Goal: Transaction & Acquisition: Book appointment/travel/reservation

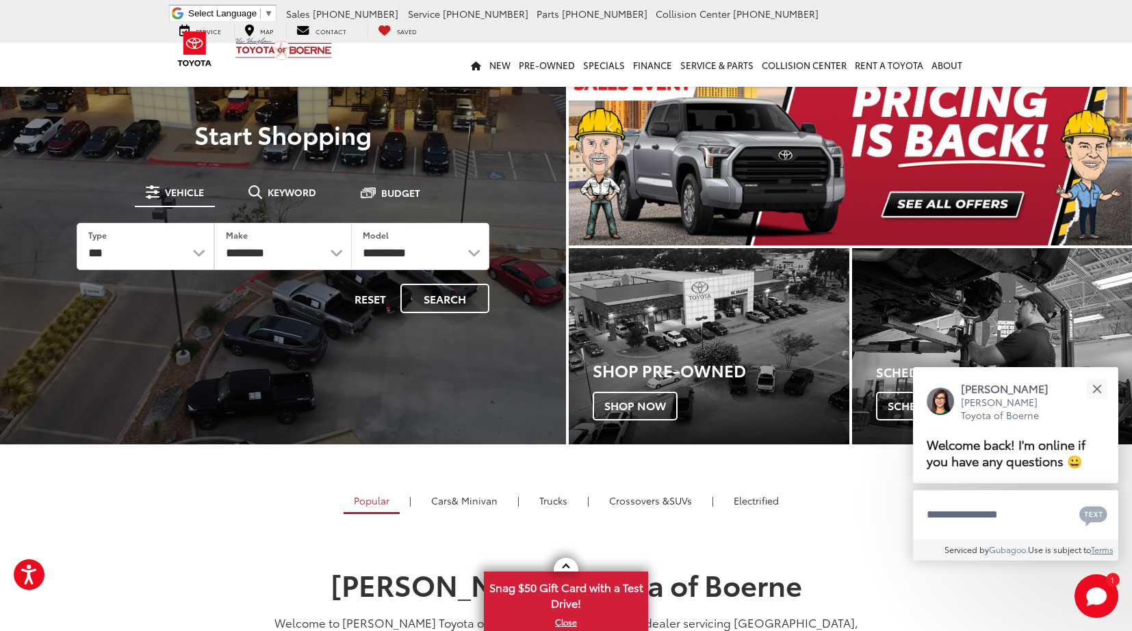
scroll to position [63, 0]
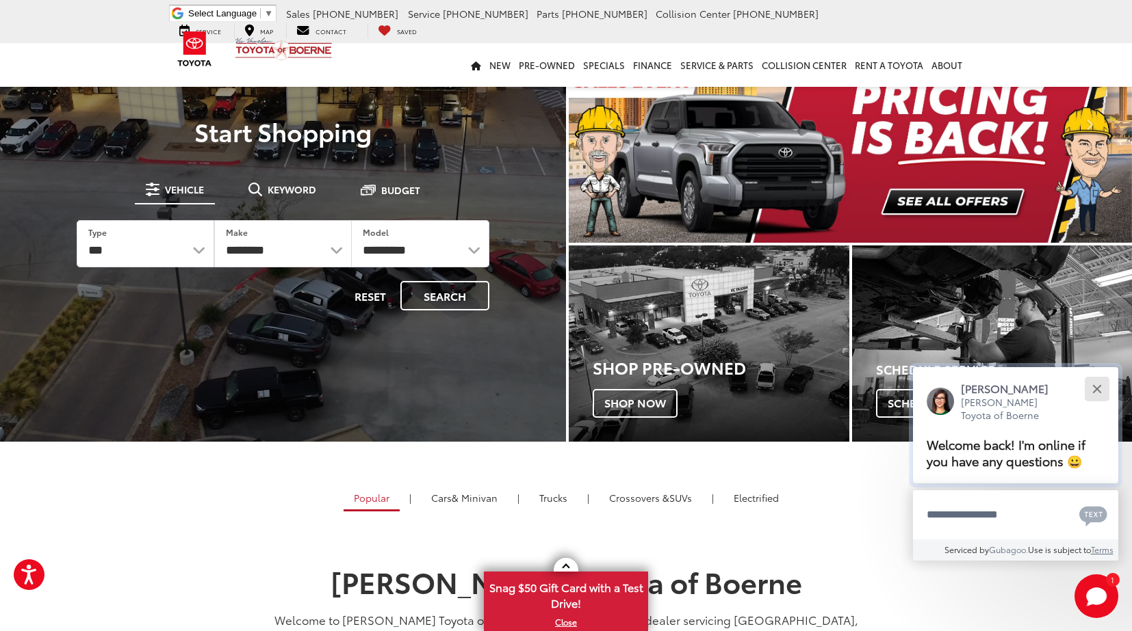
click at [1093, 391] on button "Close" at bounding box center [1096, 388] width 29 height 29
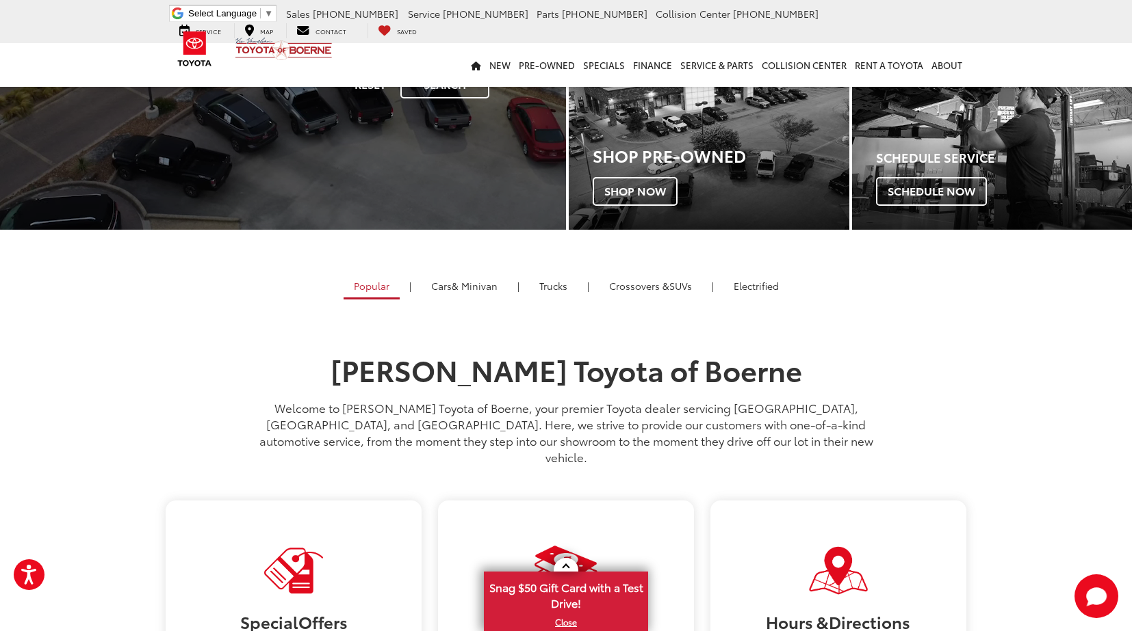
scroll to position [285, 0]
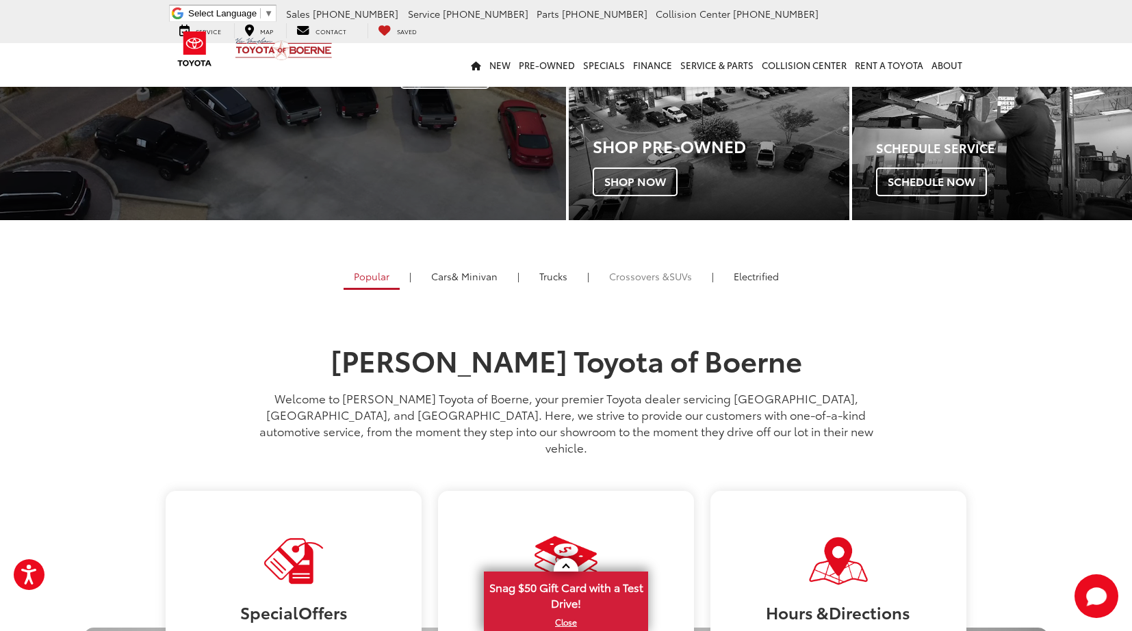
click at [619, 278] on span "Crossovers &" at bounding box center [639, 277] width 60 height 14
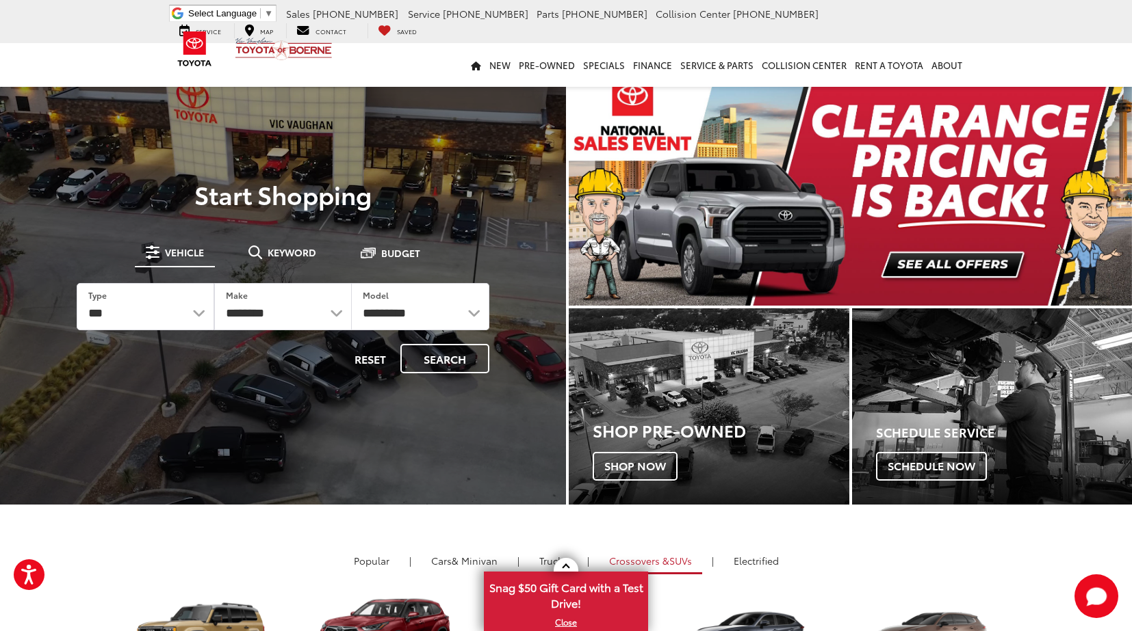
scroll to position [0, 0]
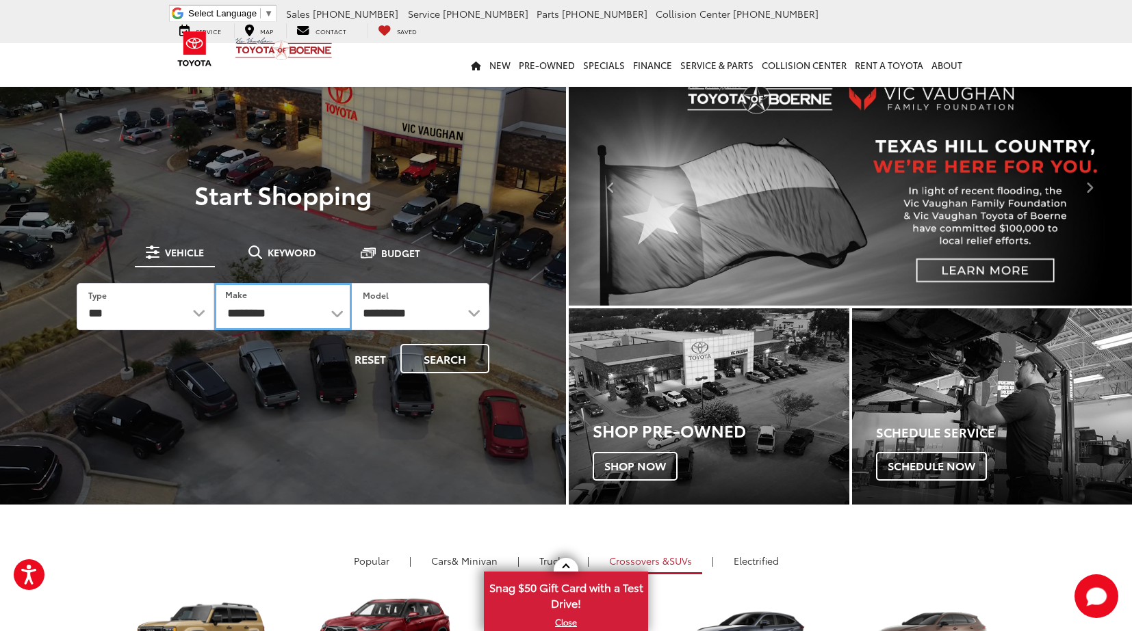
drag, startPoint x: 340, startPoint y: 316, endPoint x: 398, endPoint y: 185, distance: 143.0
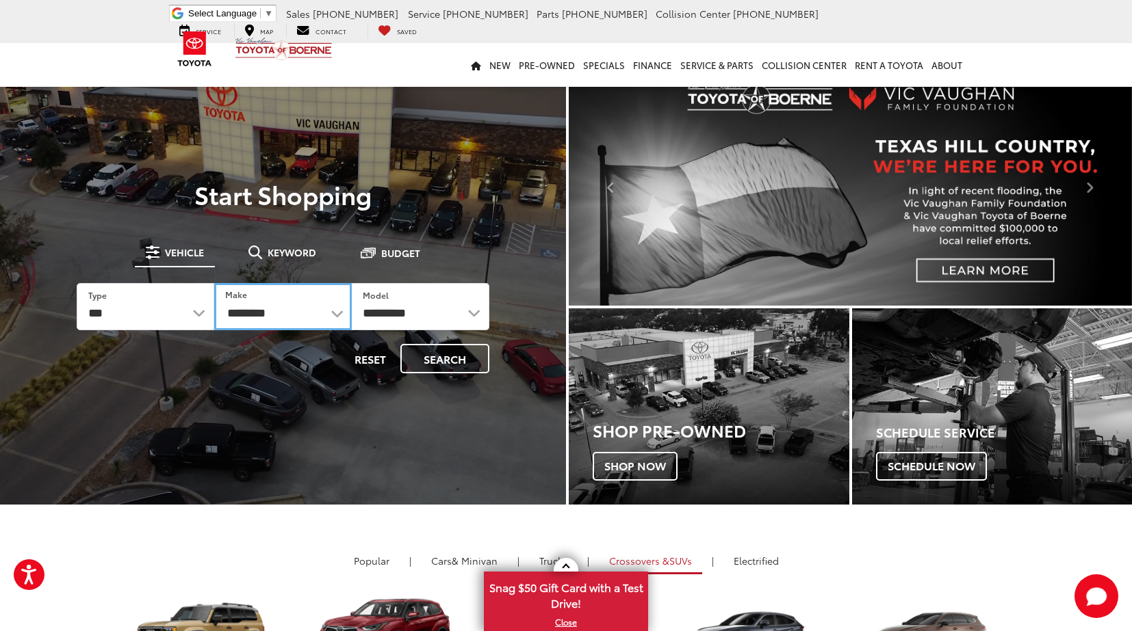
click at [398, 185] on div "**********" at bounding box center [282, 287] width 451 height 213
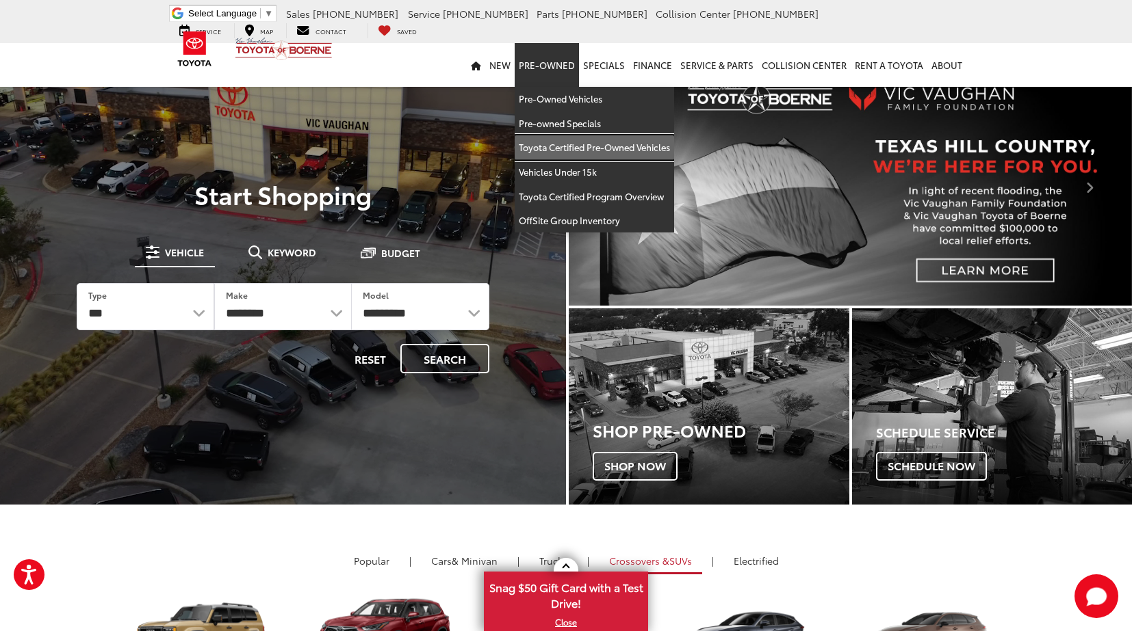
click at [599, 148] on link "Toyota Certified Pre-Owned Vehicles" at bounding box center [593, 147] width 159 height 25
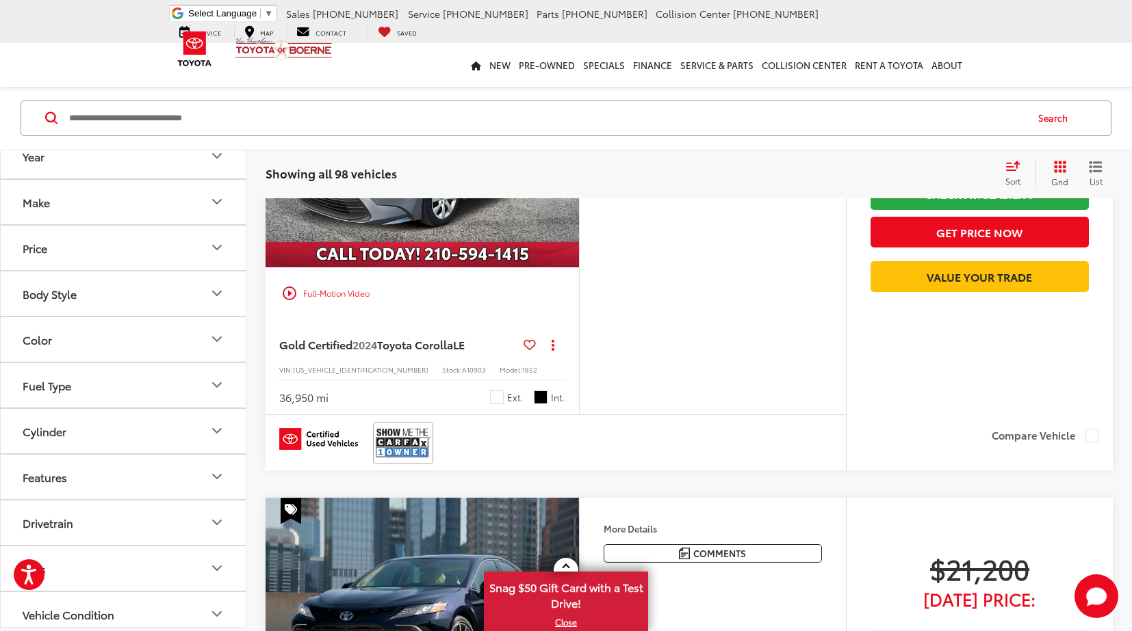
scroll to position [3, 0]
click at [213, 291] on icon "Body Style" at bounding box center [217, 291] width 16 height 16
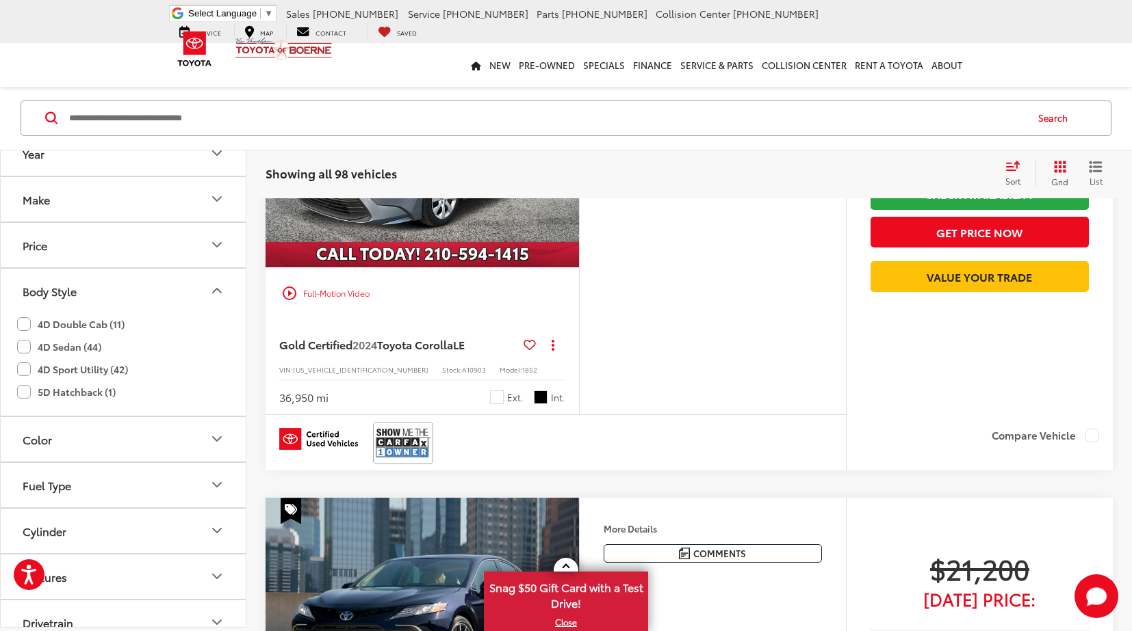
click at [23, 368] on label "4D Sport Utility (42)" at bounding box center [72, 369] width 111 height 23
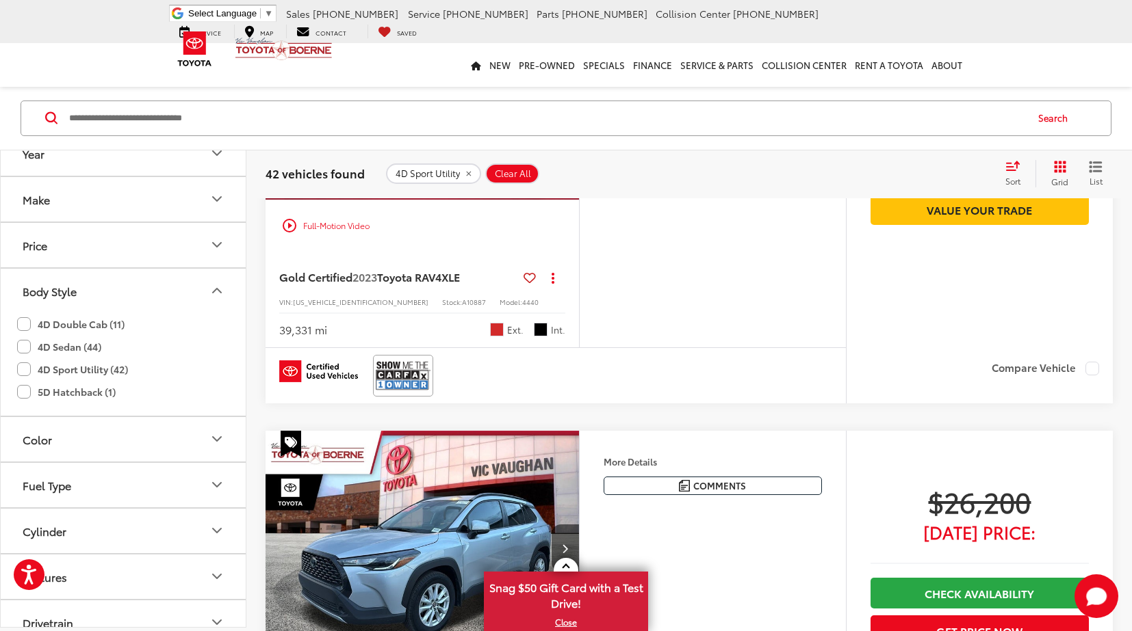
scroll to position [1631, 0]
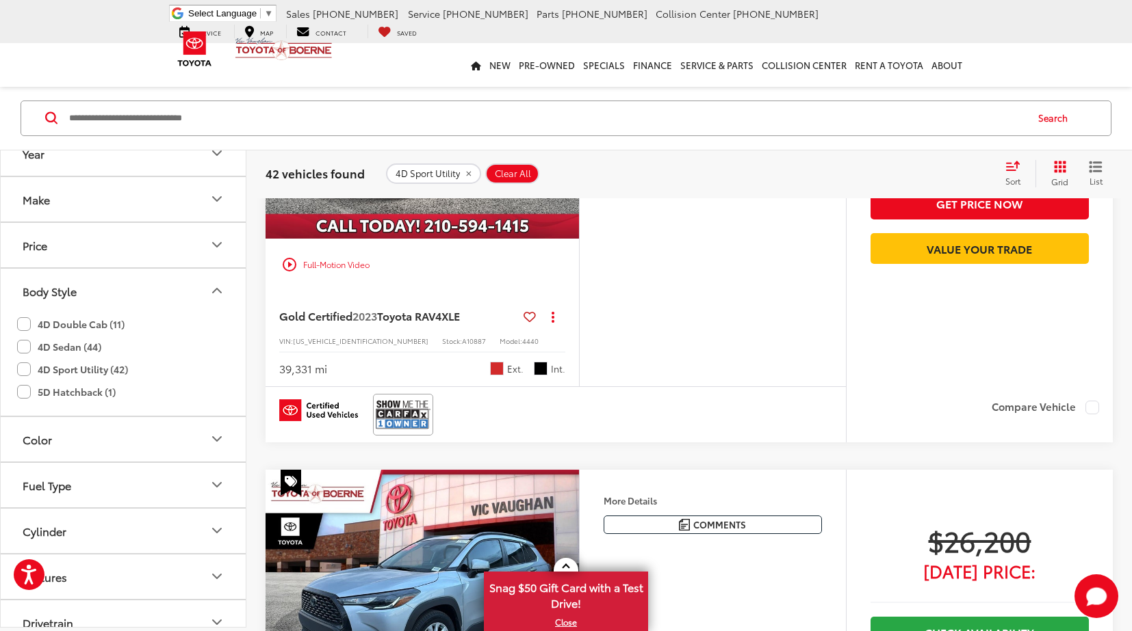
click at [433, 318] on span "Toyota RAV4" at bounding box center [409, 316] width 64 height 16
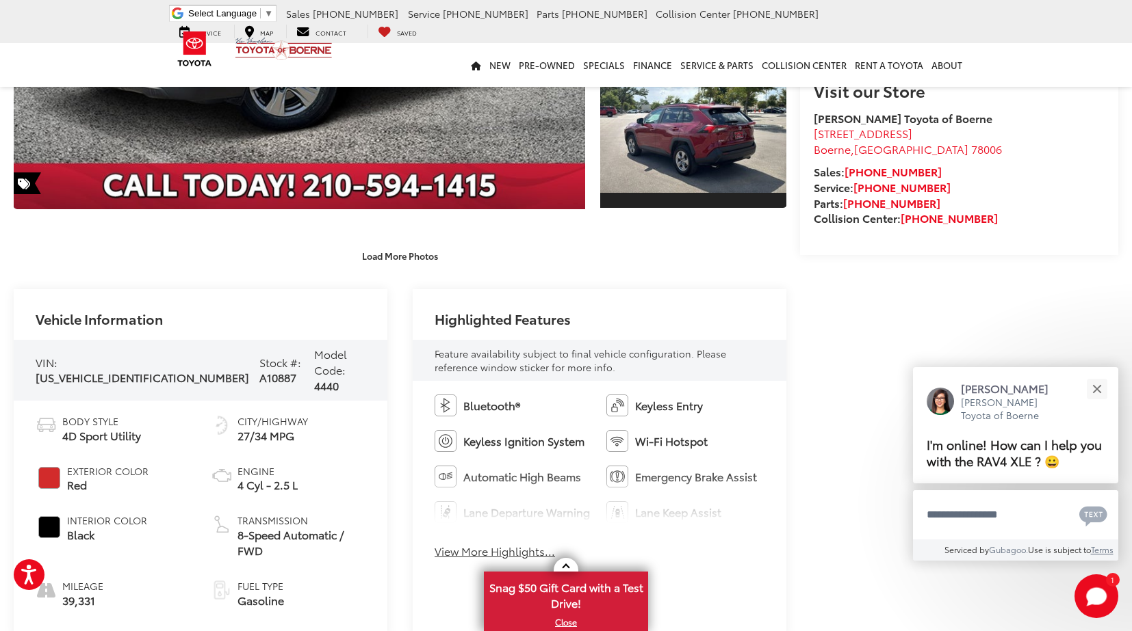
scroll to position [402, 0]
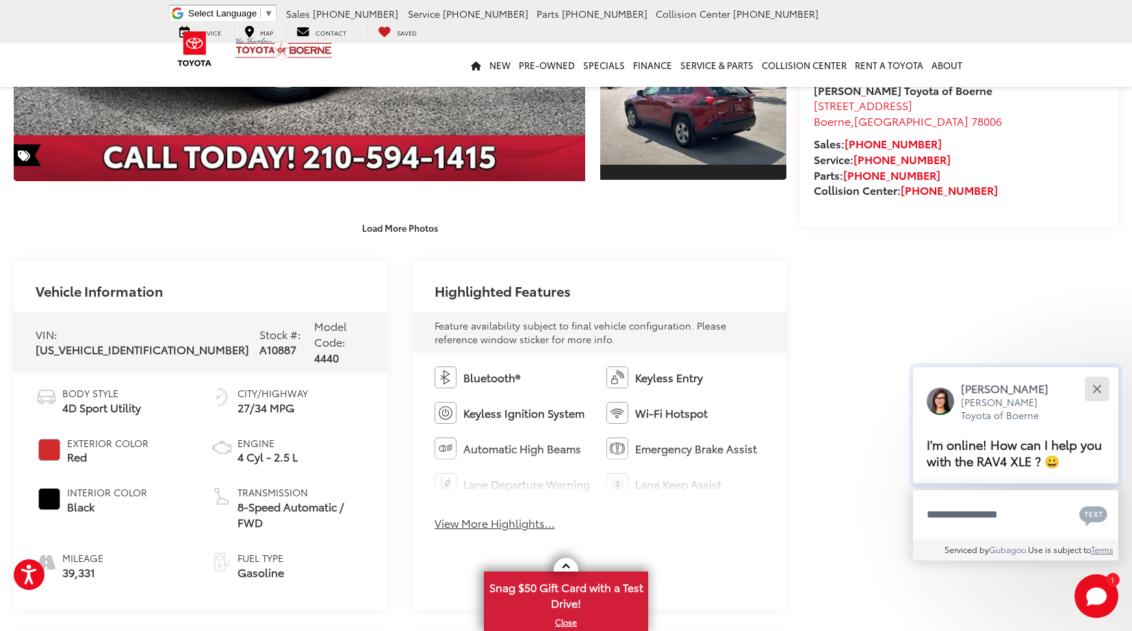
click at [1101, 385] on button "Close" at bounding box center [1096, 388] width 29 height 29
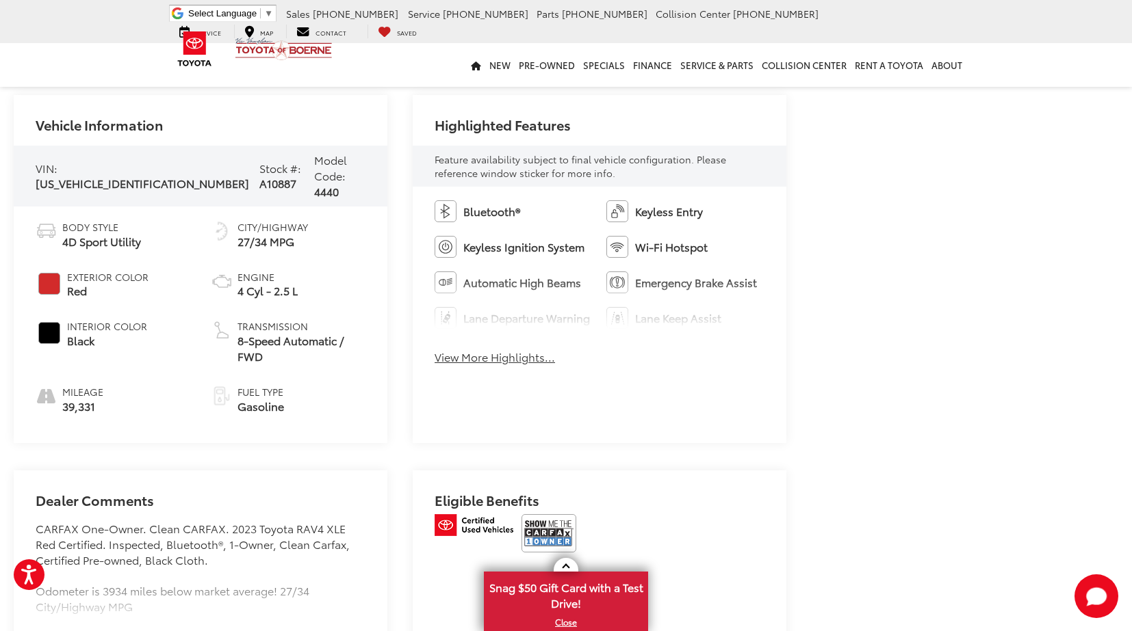
scroll to position [573, 0]
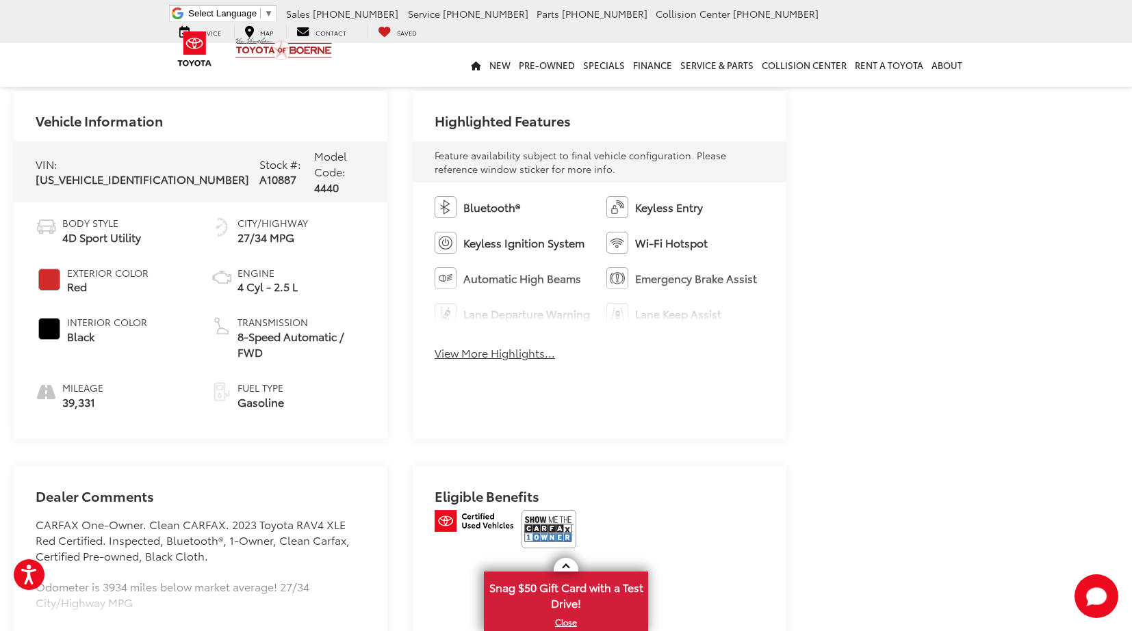
click at [539, 361] on button "View More Highlights..." at bounding box center [494, 353] width 120 height 16
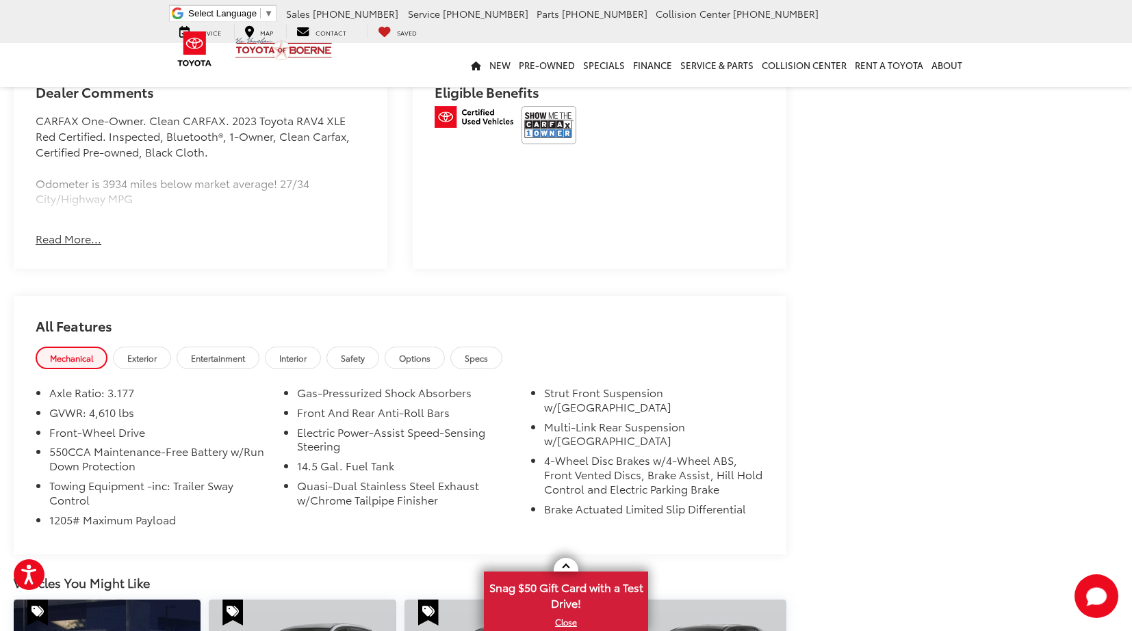
scroll to position [993, 0]
click at [76, 246] on button "Read More..." at bounding box center [69, 238] width 66 height 16
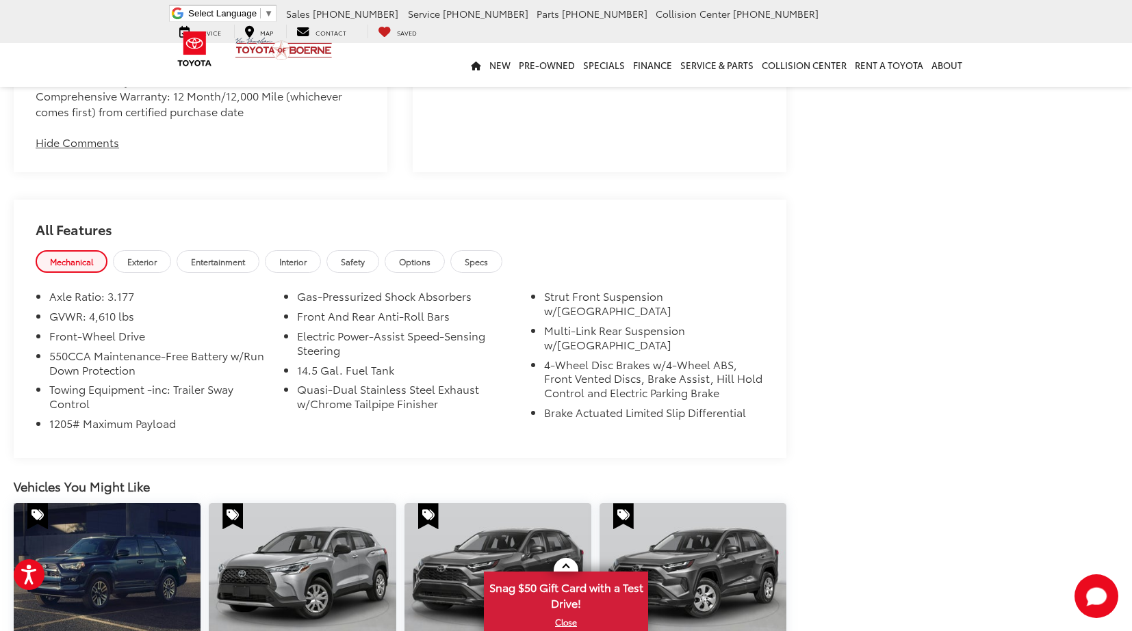
scroll to position [1368, 0]
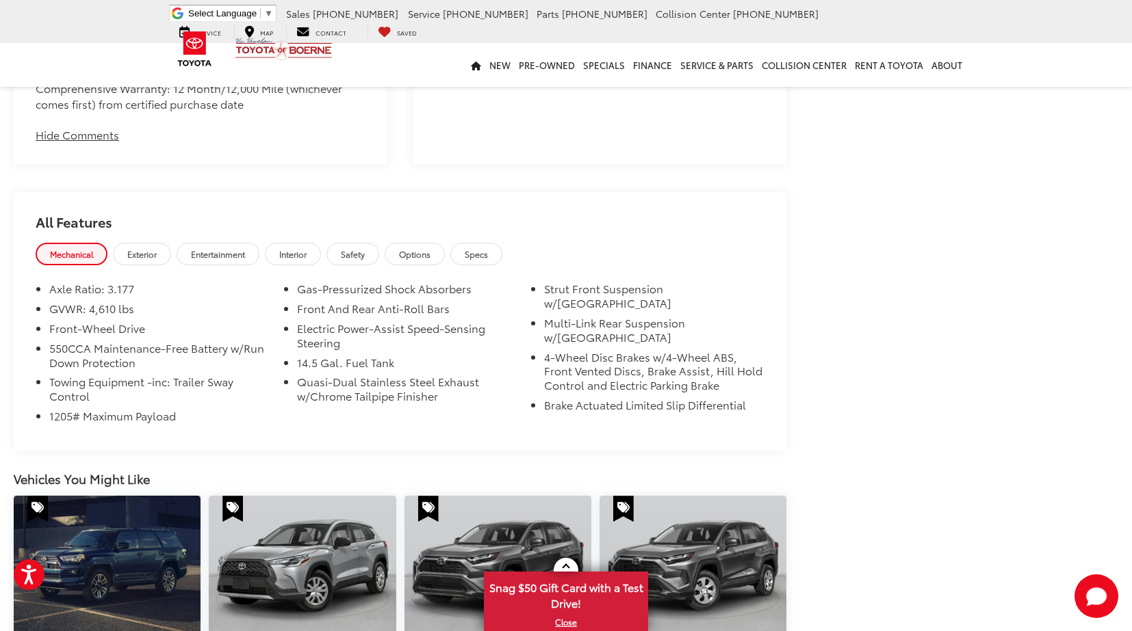
click at [315, 243] on link "Interior" at bounding box center [293, 254] width 56 height 23
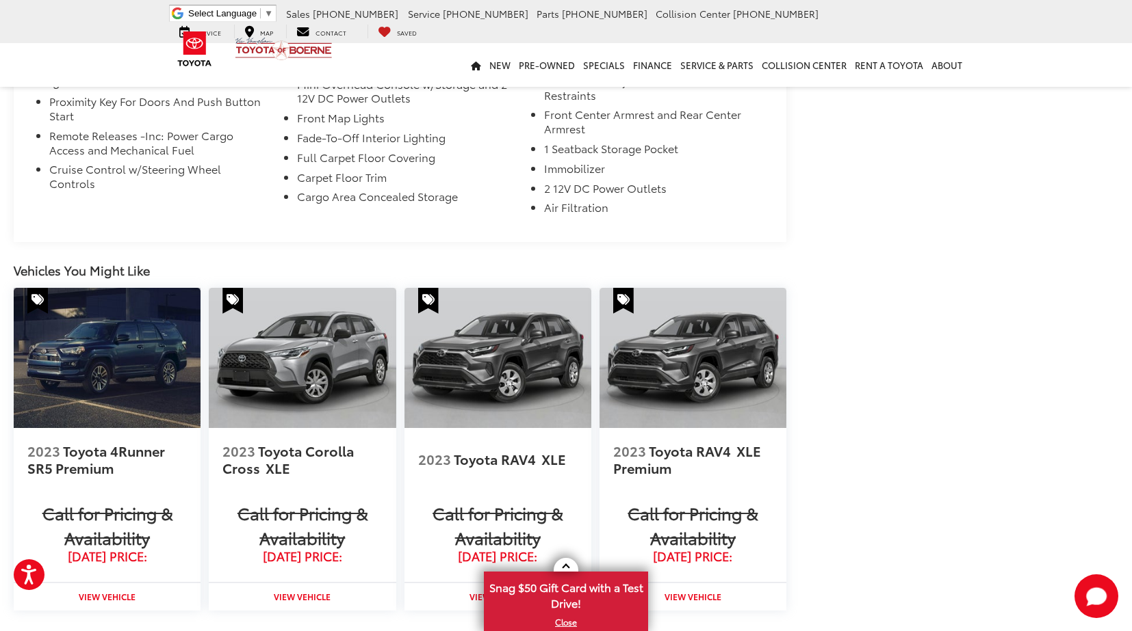
scroll to position [1906, 0]
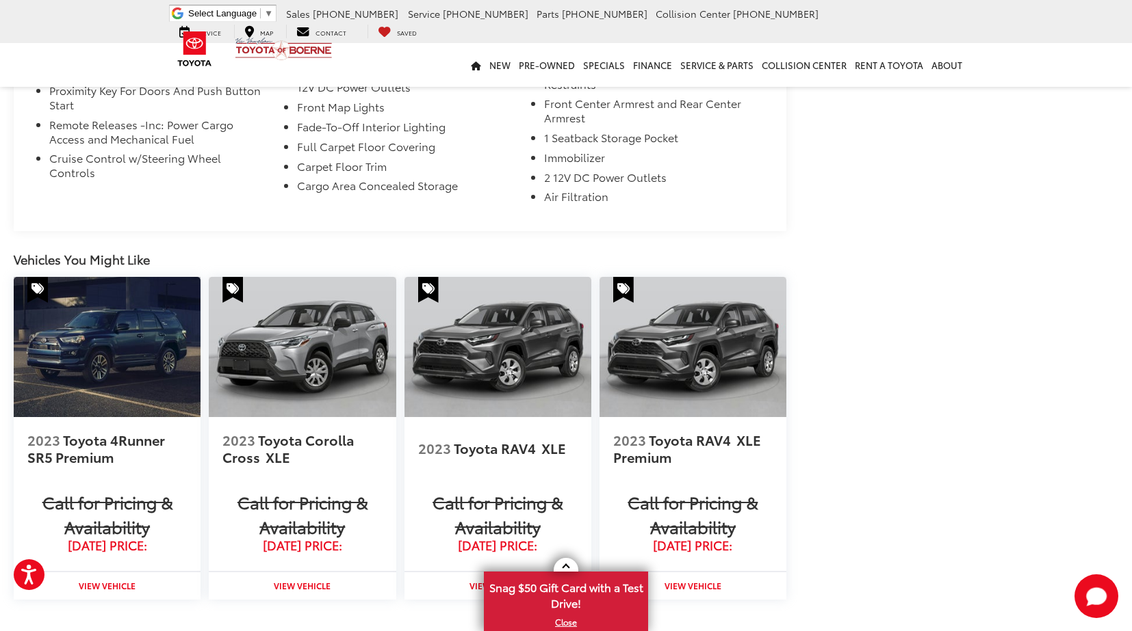
click at [116, 355] on img at bounding box center [107, 347] width 187 height 140
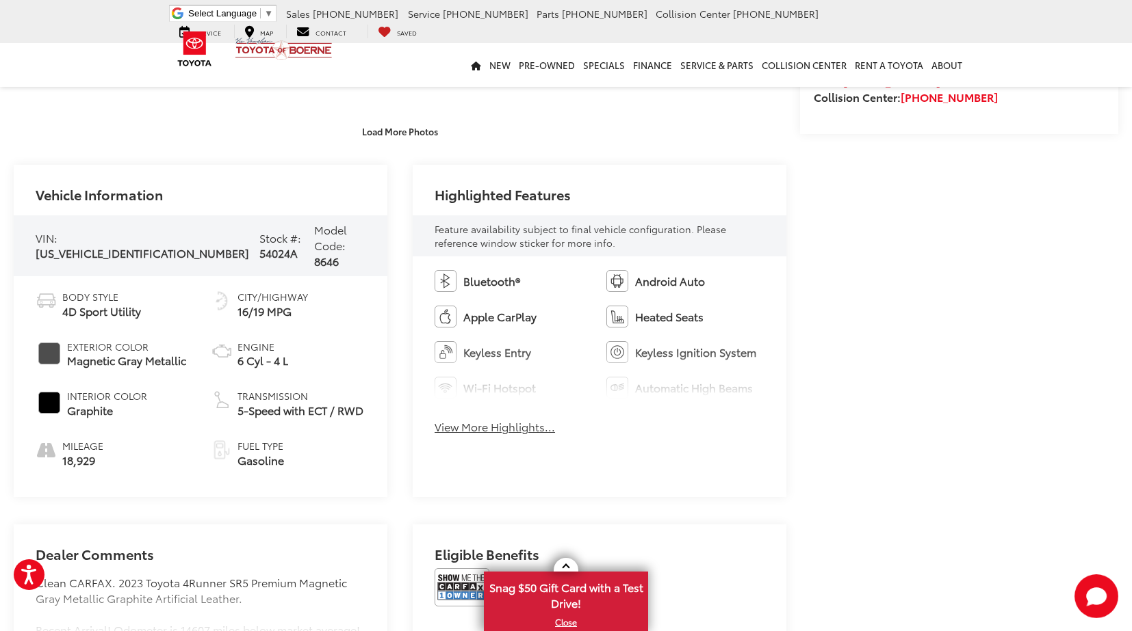
scroll to position [480, 0]
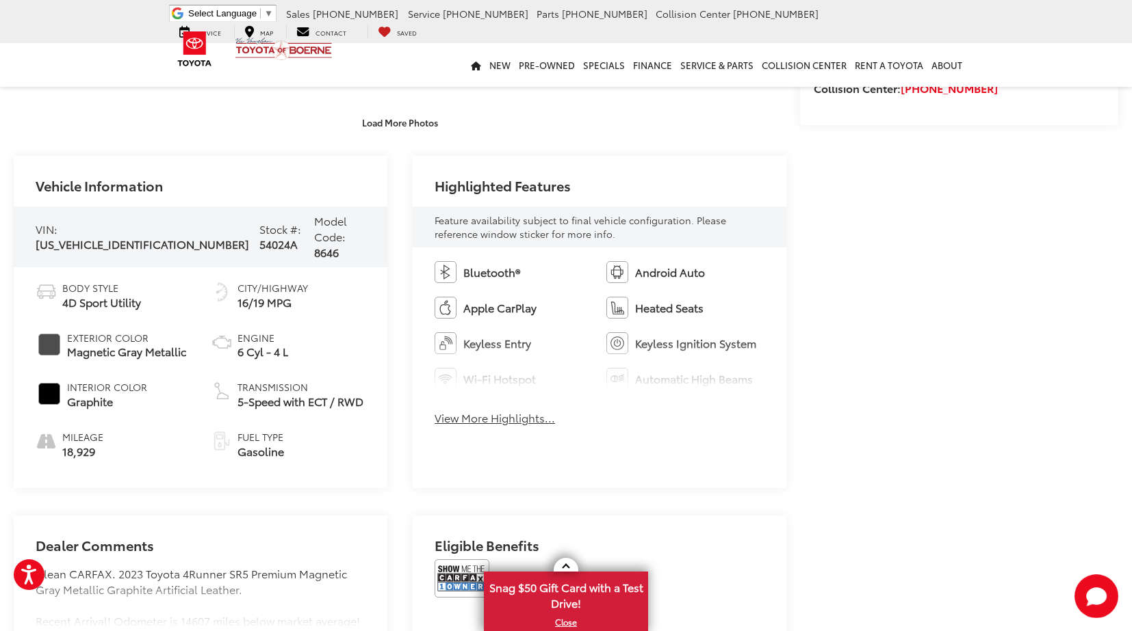
click at [498, 421] on button "View More Highlights..." at bounding box center [494, 418] width 120 height 16
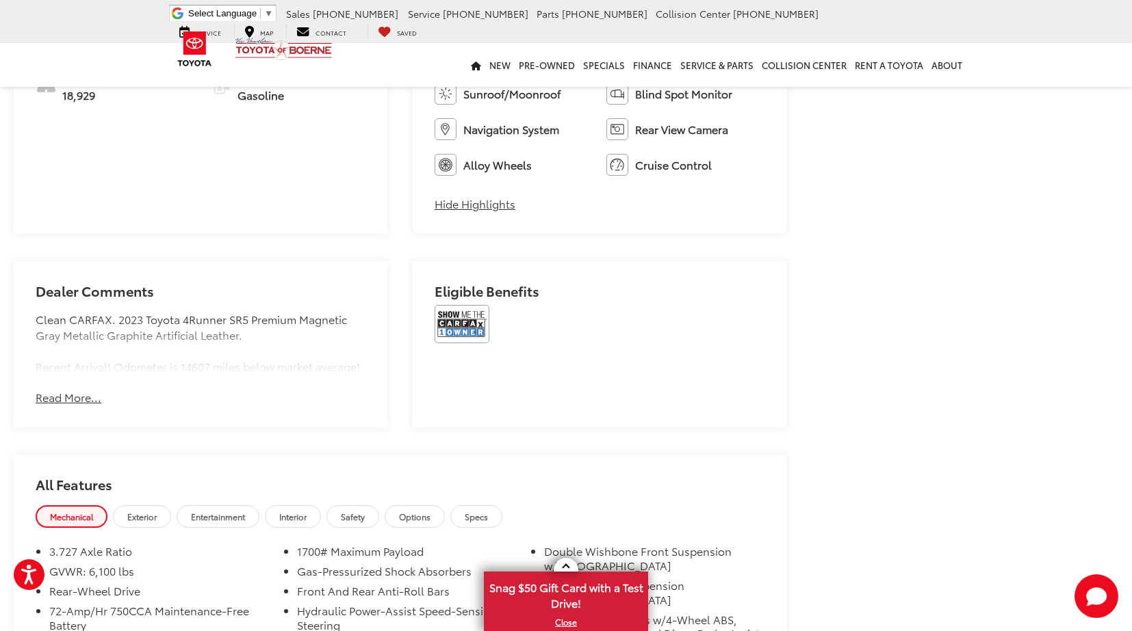
scroll to position [840, 0]
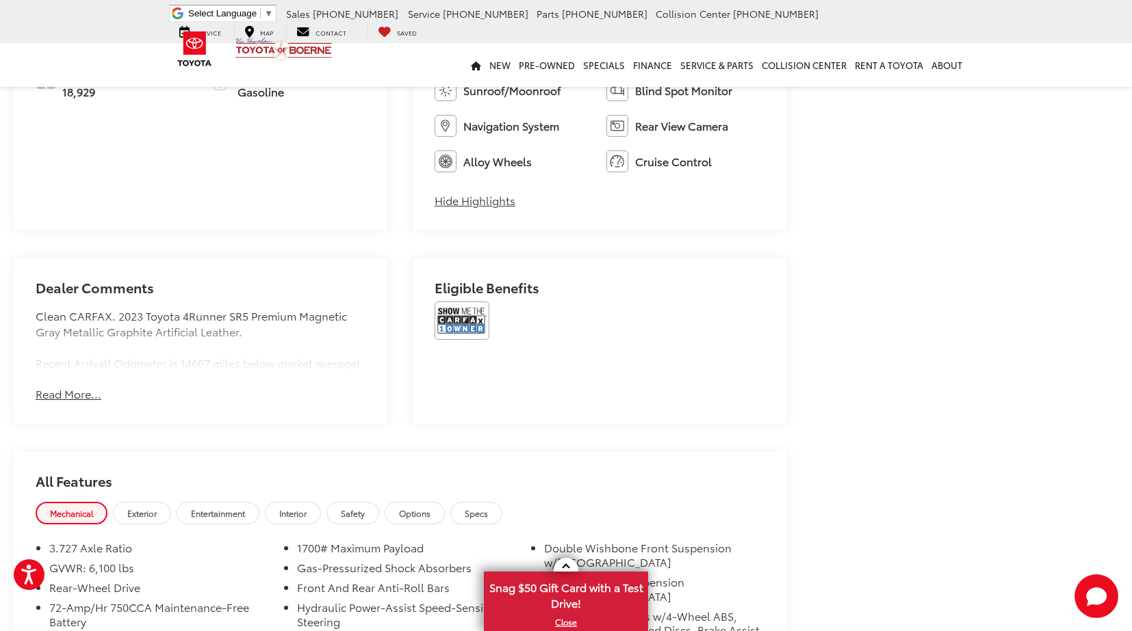
click at [82, 399] on button "Read More..." at bounding box center [69, 395] width 66 height 16
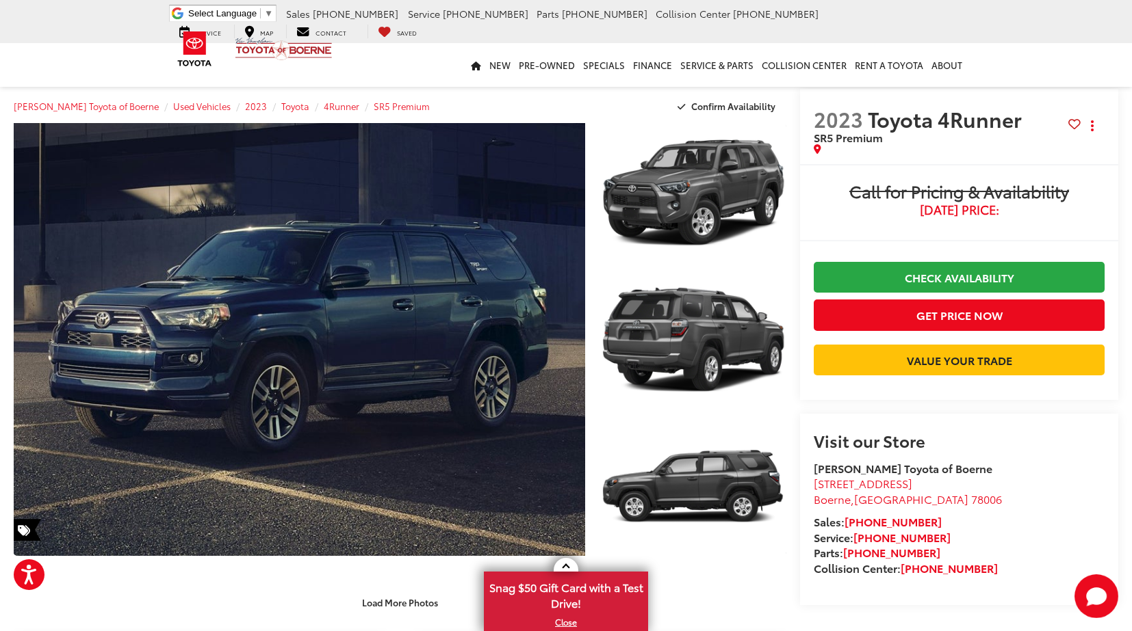
scroll to position [0, 0]
click at [900, 66] on link "Rent a Toyota" at bounding box center [888, 65] width 77 height 44
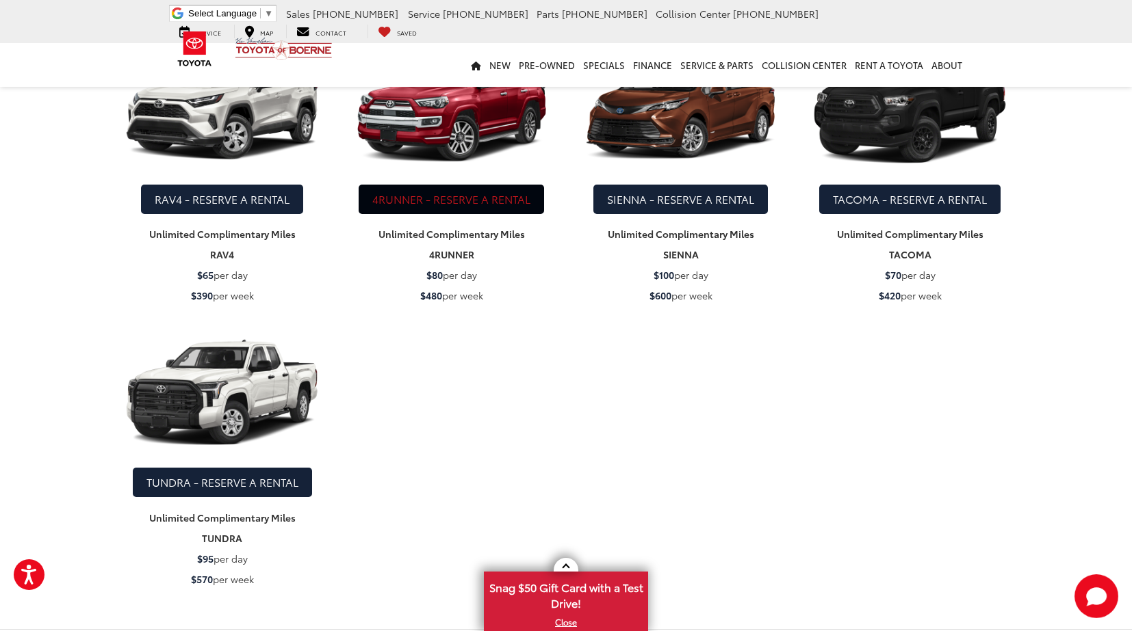
scroll to position [2230, 0]
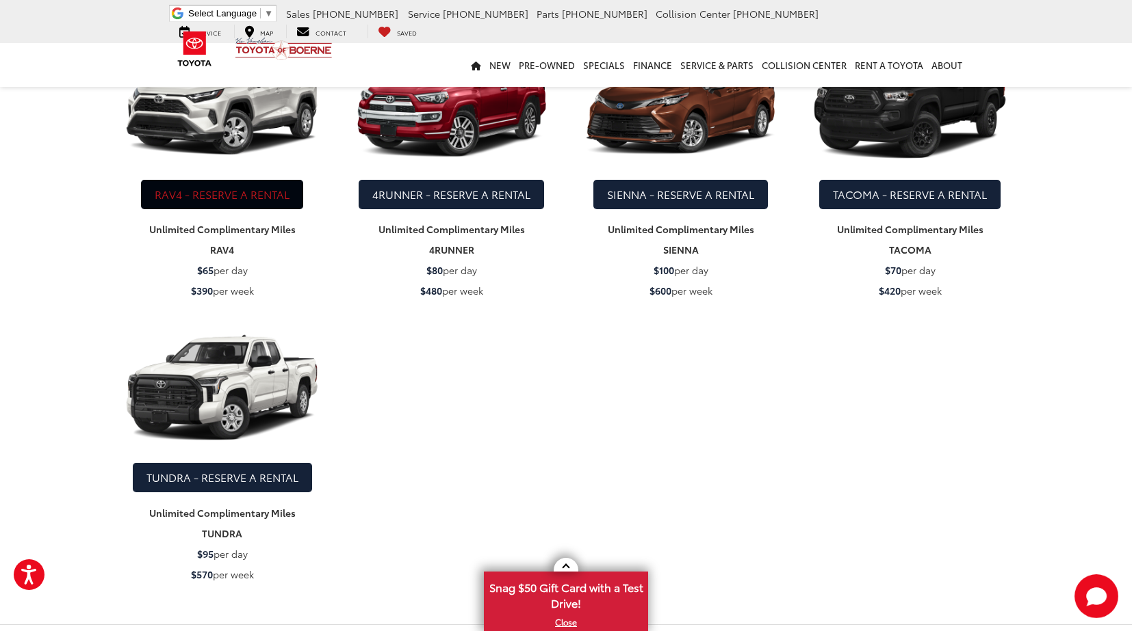
click at [244, 194] on link "RAV4 - RESERVE A RENTAL" at bounding box center [222, 194] width 162 height 29
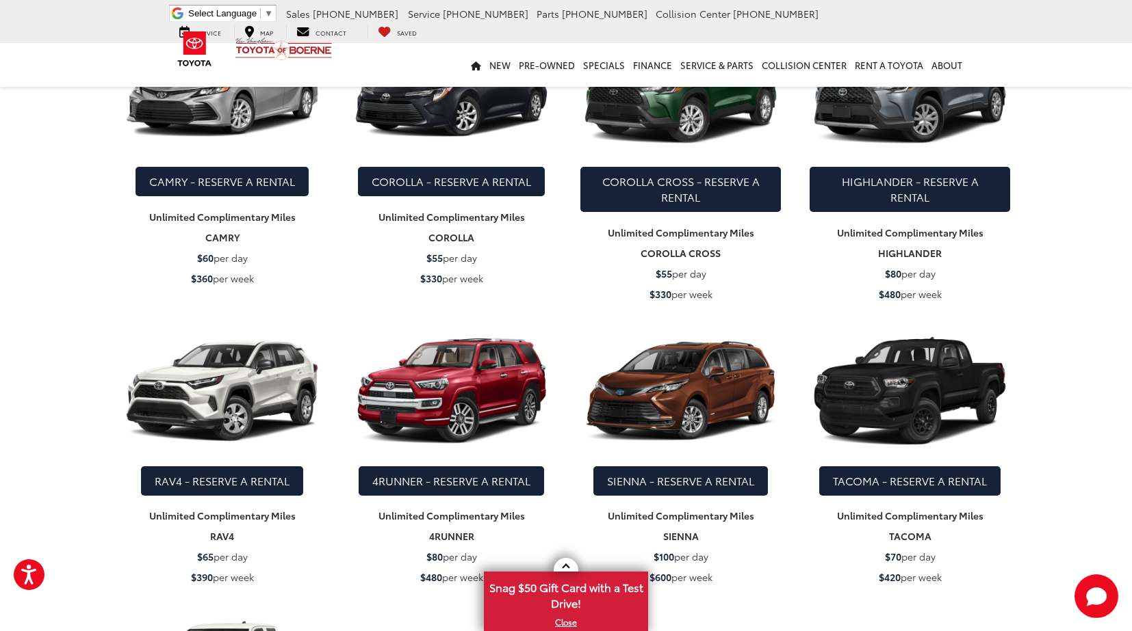
scroll to position [1944, 0]
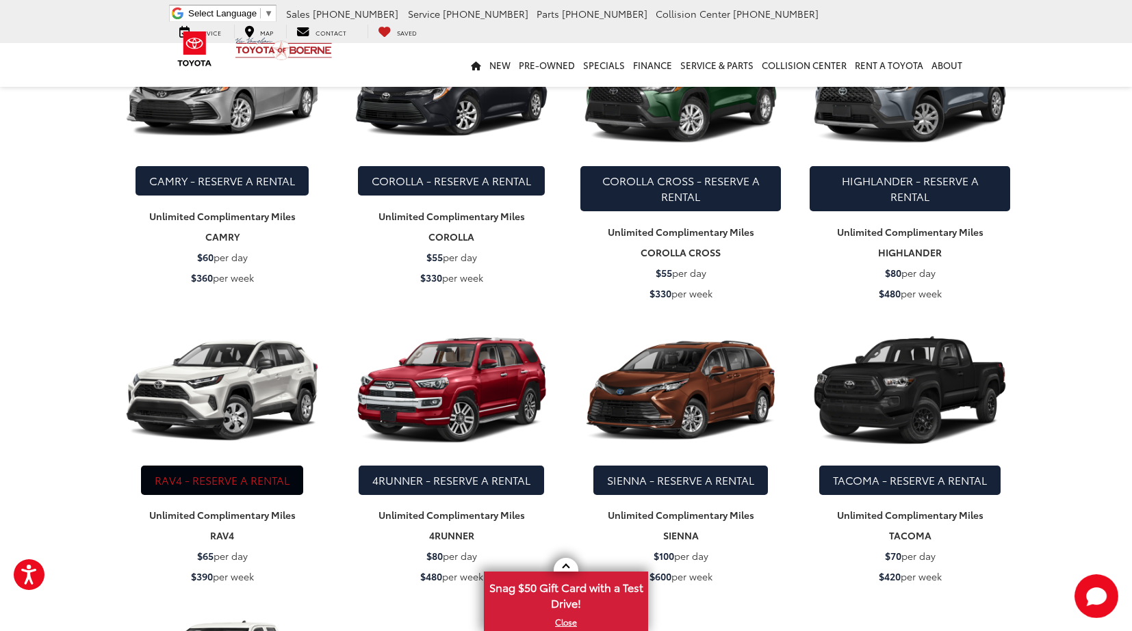
click at [222, 489] on link "RAV4 - RESERVE A RENTAL" at bounding box center [222, 480] width 162 height 29
